Goal: Transaction & Acquisition: Purchase product/service

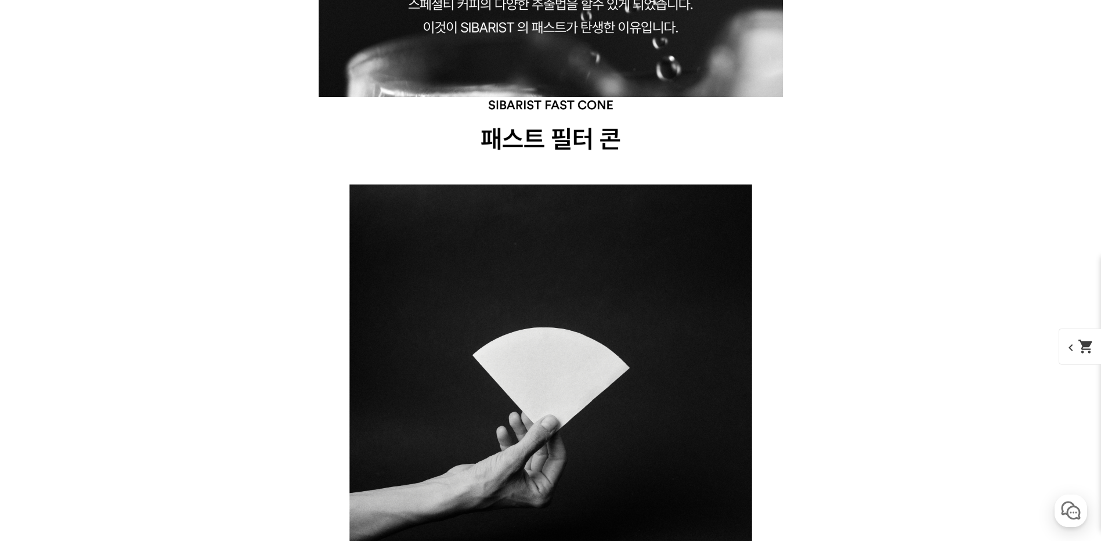
scroll to position [8766, 0]
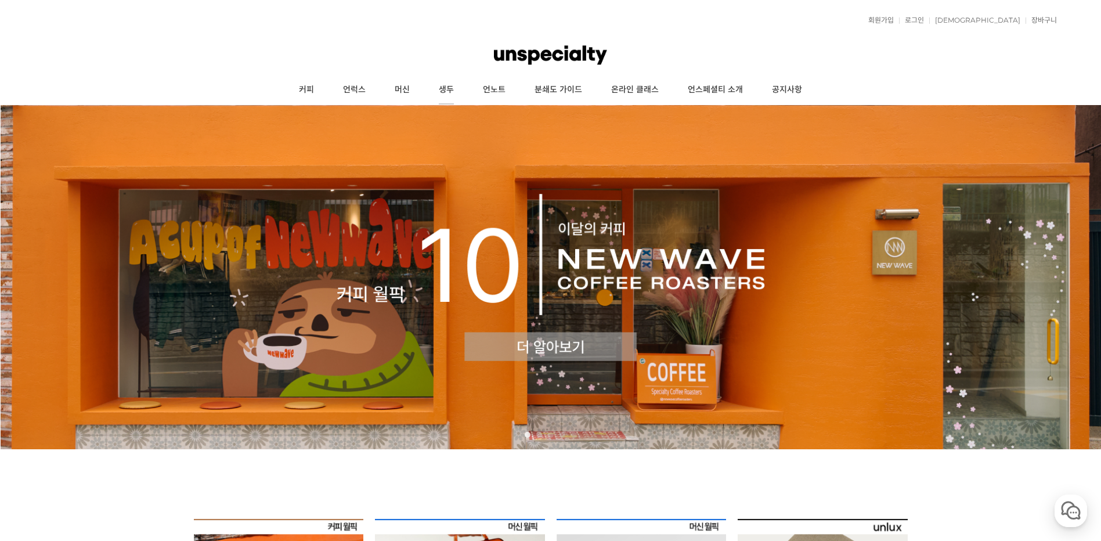
click at [458, 84] on link "생두" at bounding box center [446, 89] width 44 height 29
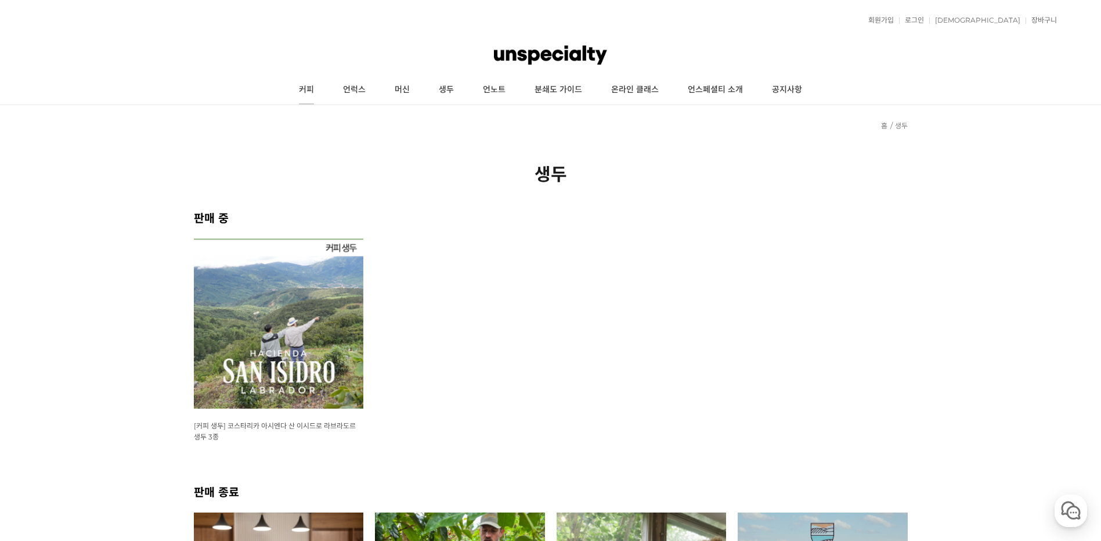
click at [301, 78] on link "커피" at bounding box center [306, 89] width 44 height 29
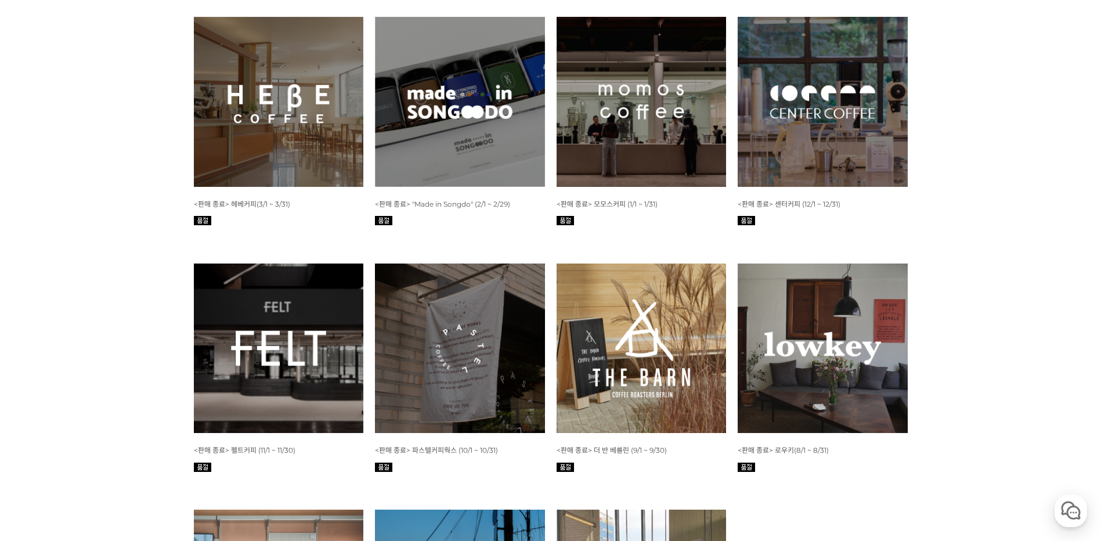
scroll to position [1393, 0]
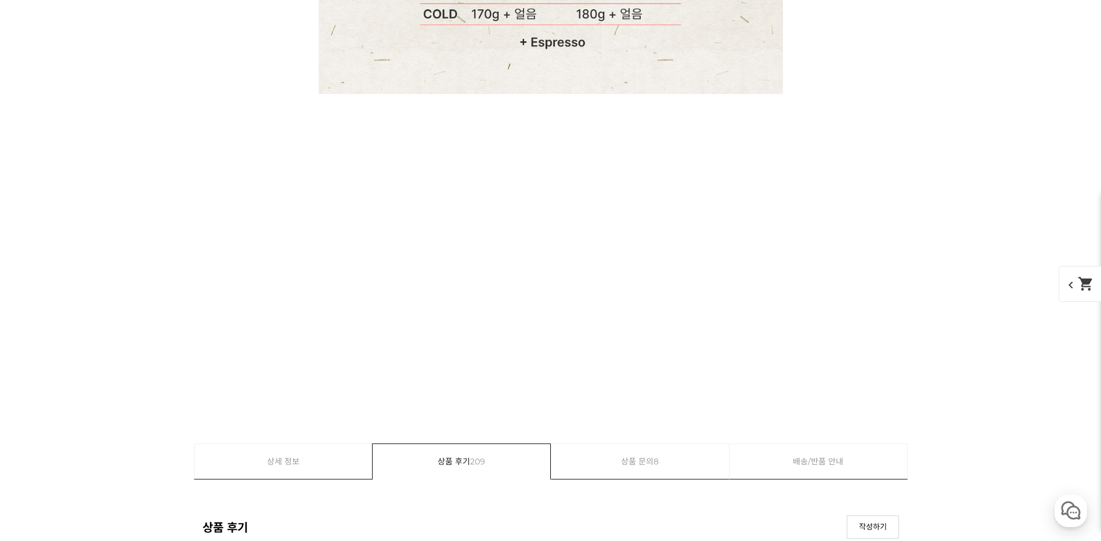
scroll to position [9797, 0]
